Goal: Information Seeking & Learning: Learn about a topic

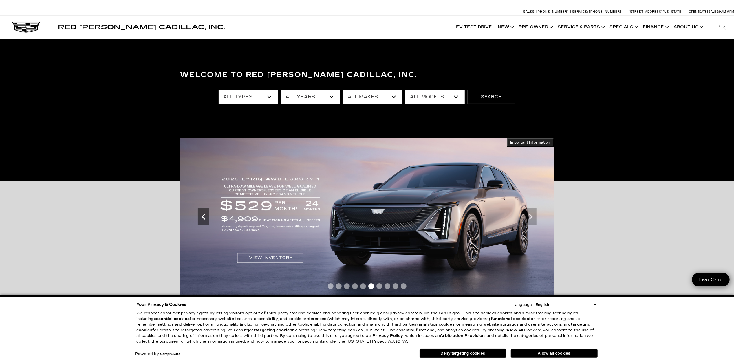
click at [199, 211] on icon "Previous" at bounding box center [204, 217] width 12 height 12
click at [205, 219] on icon "Previous" at bounding box center [204, 217] width 12 height 12
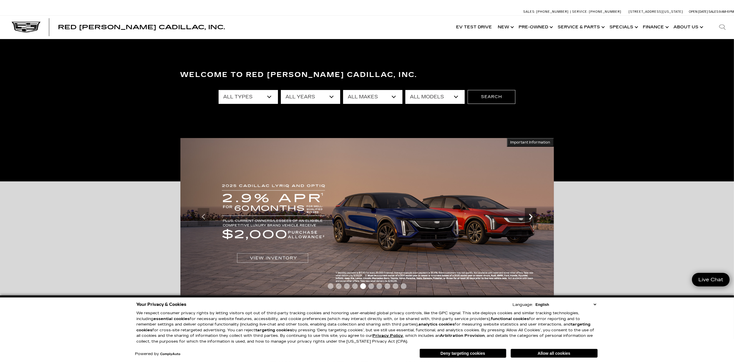
click at [530, 219] on icon "Next" at bounding box center [530, 217] width 3 height 6
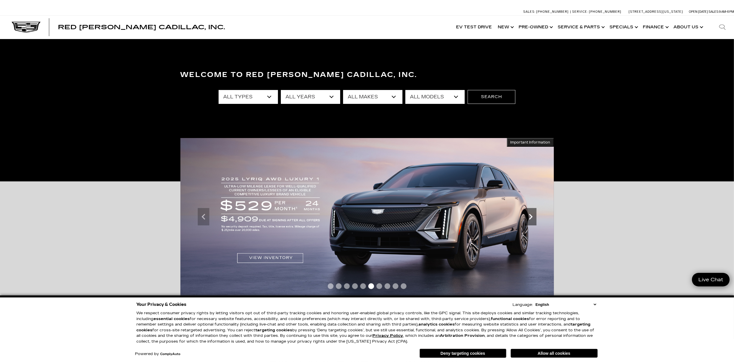
click at [533, 219] on icon "Next" at bounding box center [531, 217] width 12 height 12
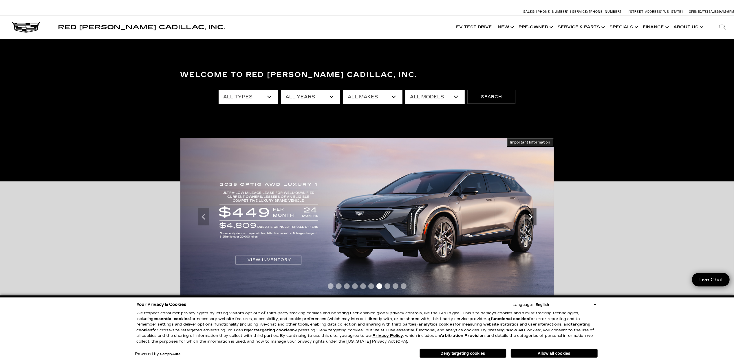
click at [533, 219] on icon "Next" at bounding box center [531, 217] width 12 height 12
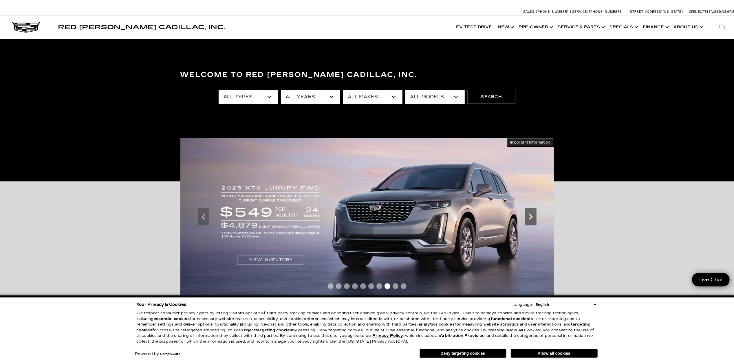
click at [533, 219] on icon "Next" at bounding box center [531, 217] width 12 height 12
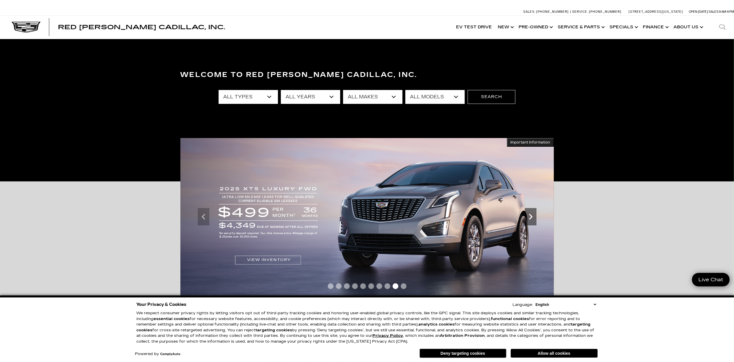
click at [533, 219] on icon "Next" at bounding box center [531, 217] width 12 height 12
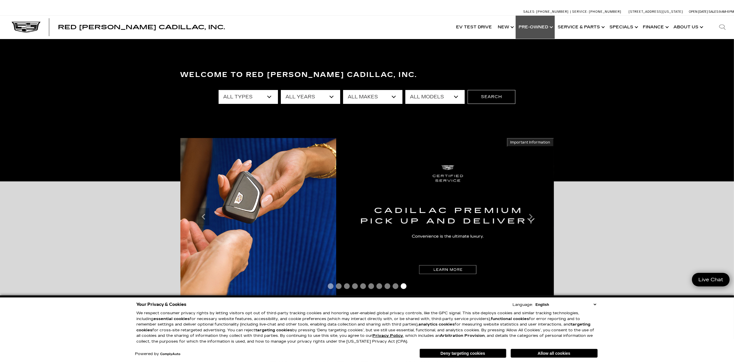
click at [552, 27] on link "Show Pre-Owned" at bounding box center [535, 27] width 39 height 23
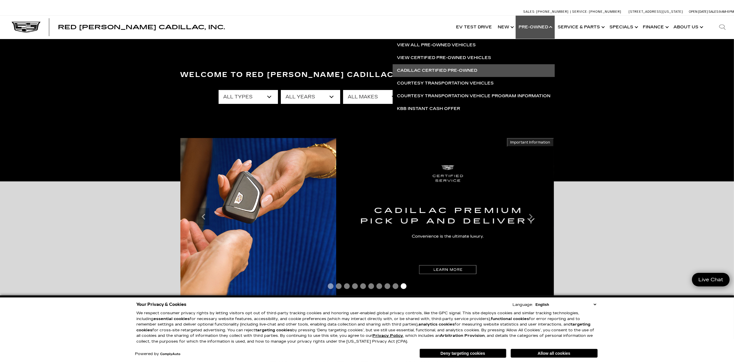
click at [437, 68] on link "Cadillac Certified Pre-Owned" at bounding box center [474, 70] width 162 height 13
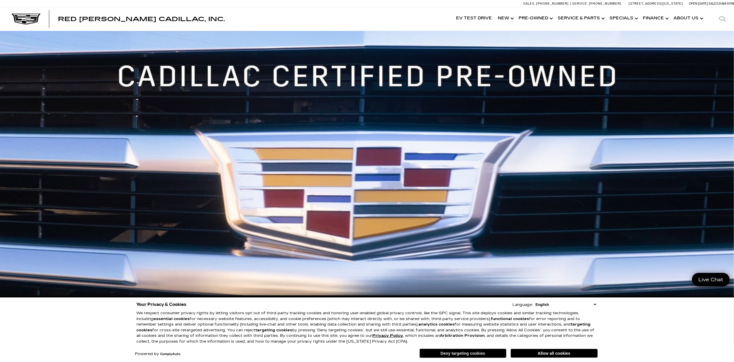
click at [494, 351] on button "Deny targeting cookies" at bounding box center [463, 353] width 87 height 9
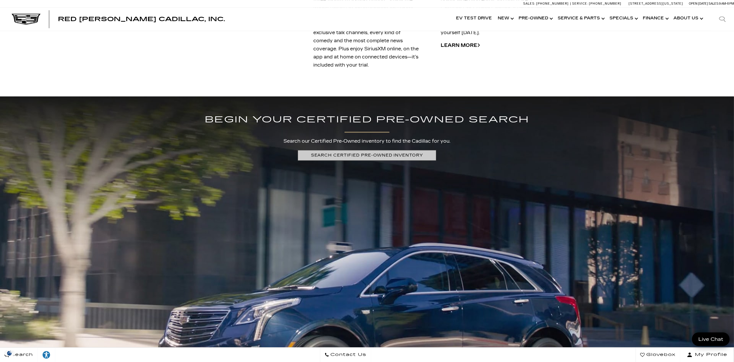
scroll to position [1351, 0]
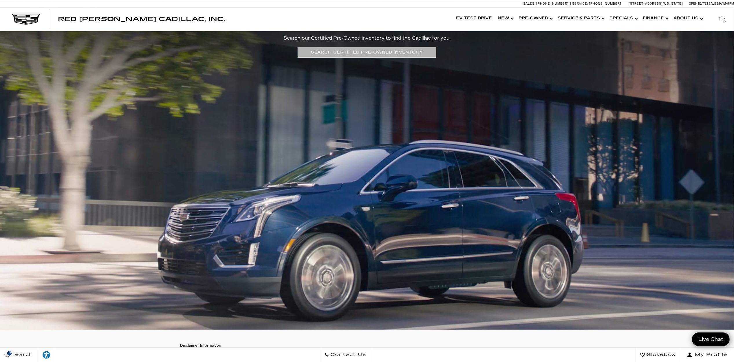
click at [369, 52] on link "SEARCH CERTIFIED PRE-OWNED INVENTORY" at bounding box center [367, 52] width 139 height 11
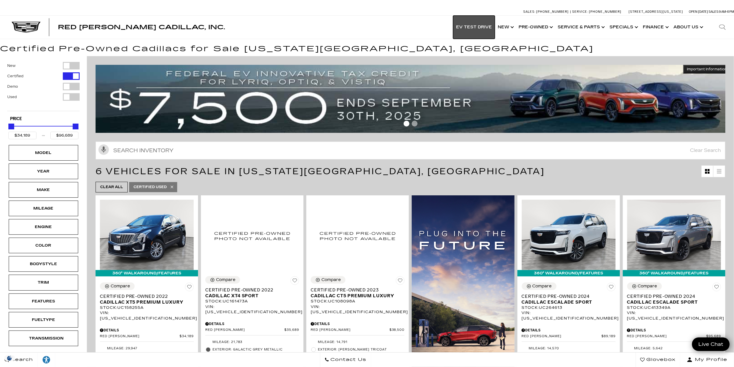
click at [476, 24] on link "EV Test Drive" at bounding box center [474, 27] width 42 height 23
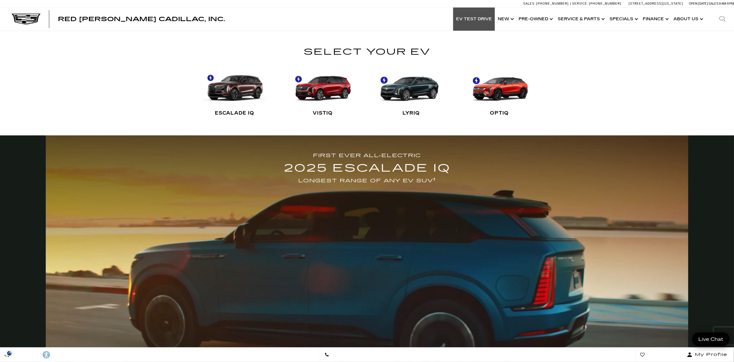
click at [408, 90] on link "LYRIQ" at bounding box center [411, 93] width 65 height 58
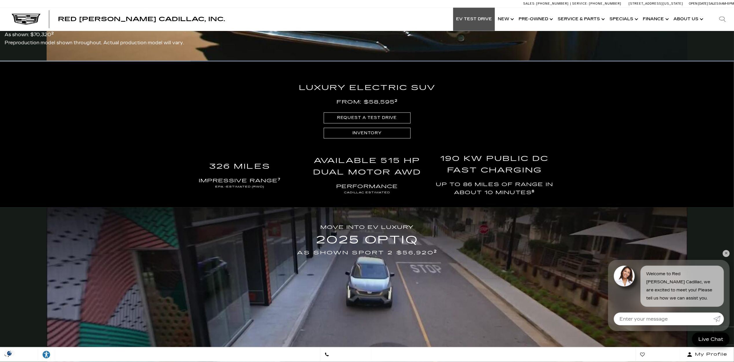
scroll to position [1129, 0]
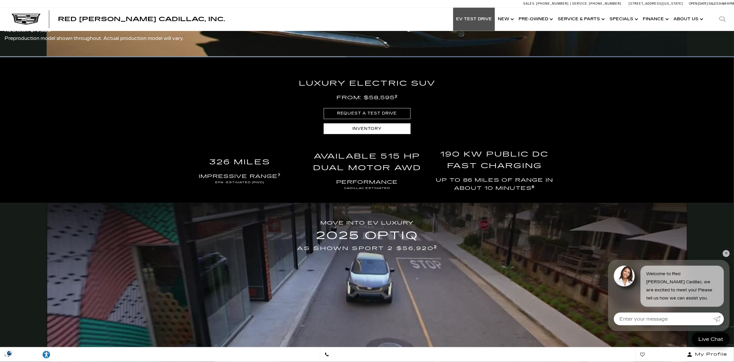
click at [386, 125] on link "Inventory" at bounding box center [367, 128] width 87 height 11
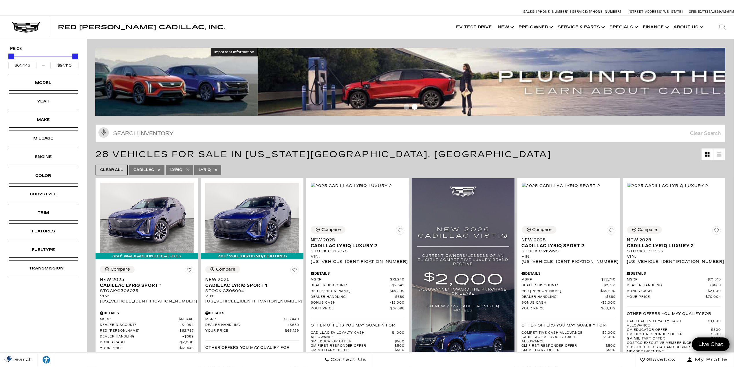
click at [313, 111] on div "Important Information Hide Information" at bounding box center [411, 82] width 630 height 68
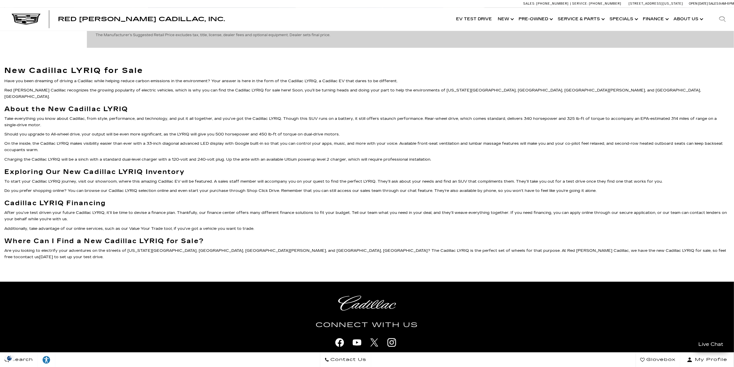
scroll to position [1428, 0]
